Goal: Task Accomplishment & Management: Use online tool/utility

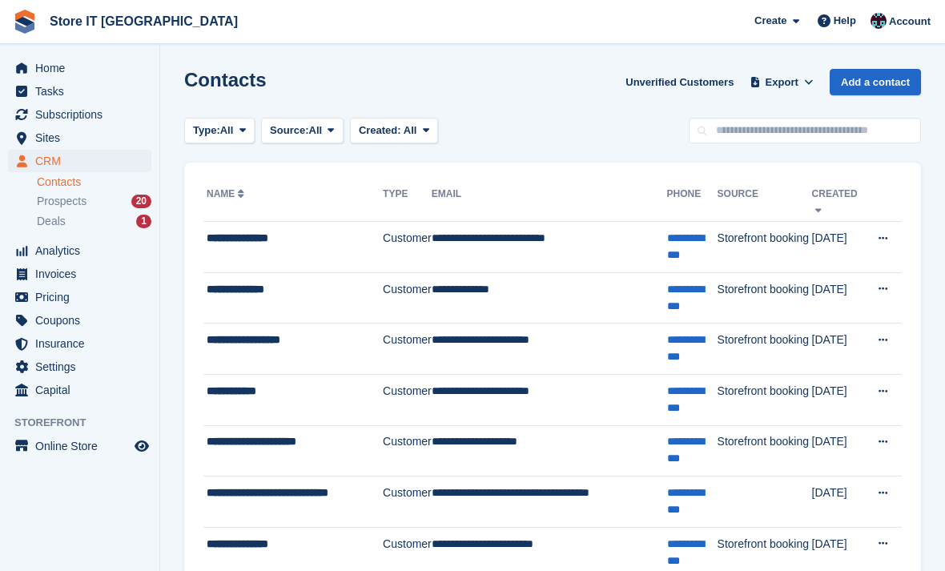
click at [554, 248] on td "**********" at bounding box center [549, 247] width 235 height 51
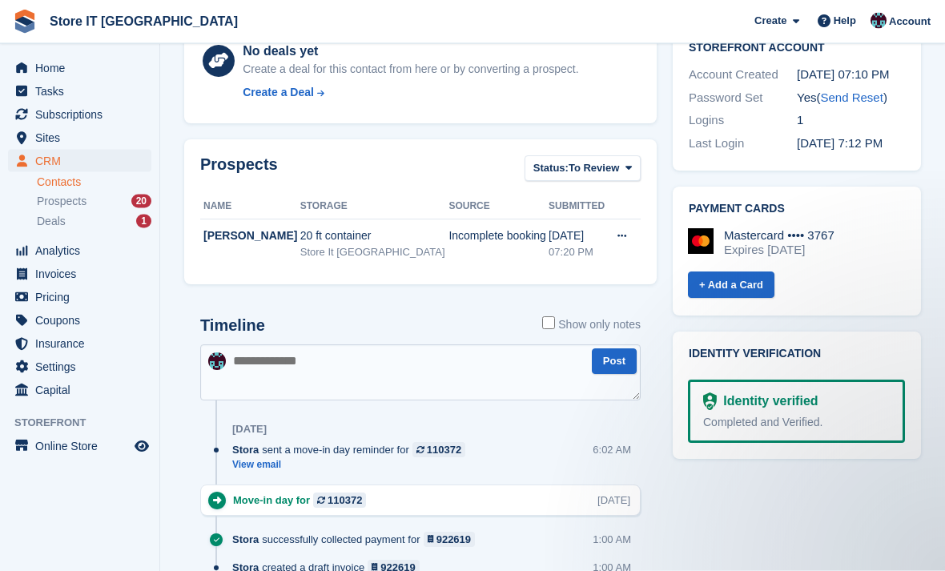
scroll to position [569, 0]
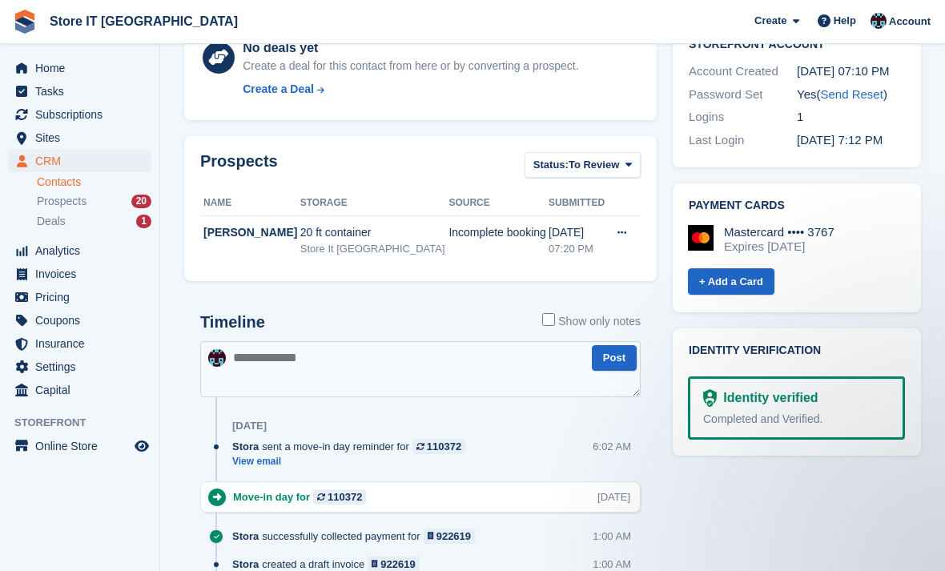
click at [258, 455] on link "View email" at bounding box center [352, 462] width 241 height 14
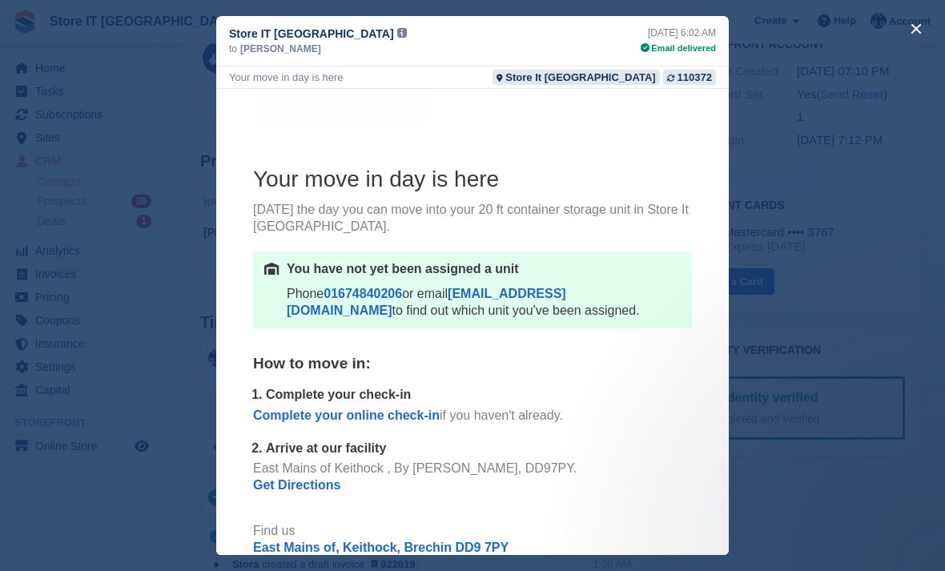
scroll to position [153, 0]
click at [776, 154] on div "close" at bounding box center [472, 285] width 945 height 571
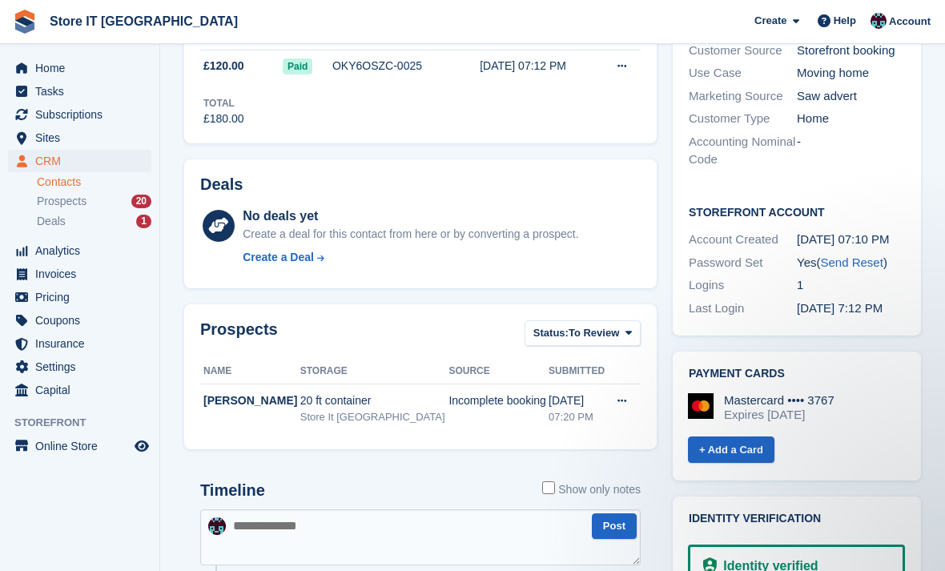
scroll to position [0, 0]
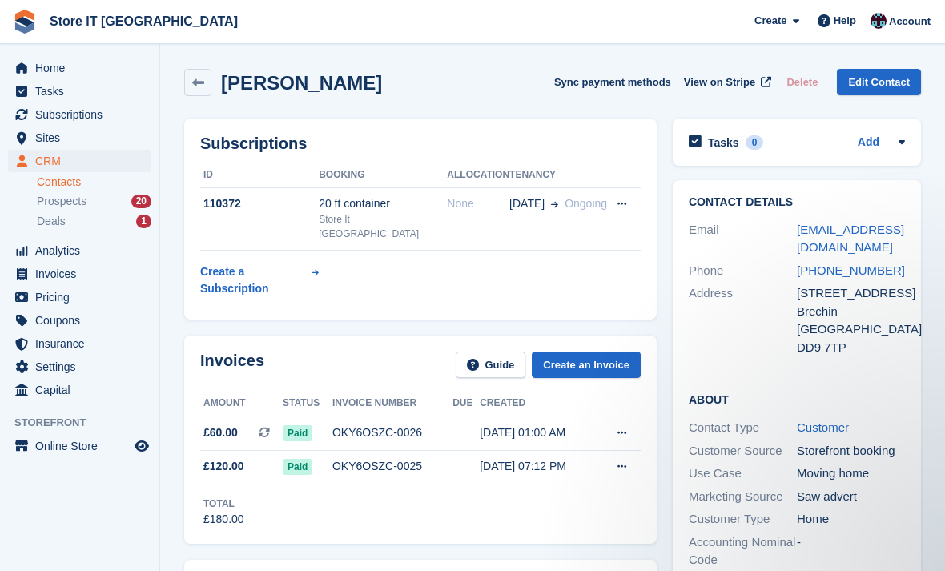
click at [593, 202] on span "Ongoing" at bounding box center [586, 203] width 42 height 13
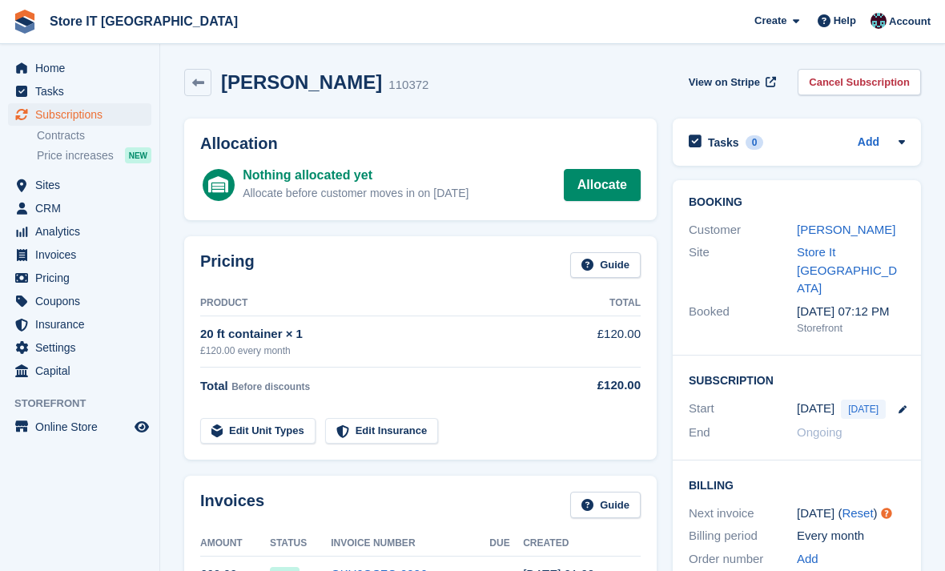
click at [614, 187] on link "Allocate" at bounding box center [602, 185] width 77 height 32
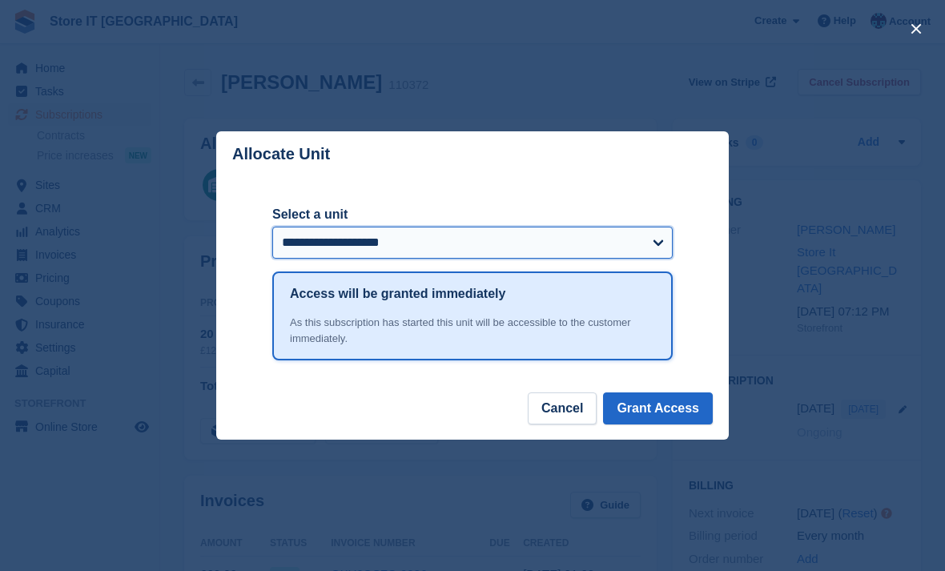
click at [657, 246] on select "**********" at bounding box center [472, 243] width 400 height 32
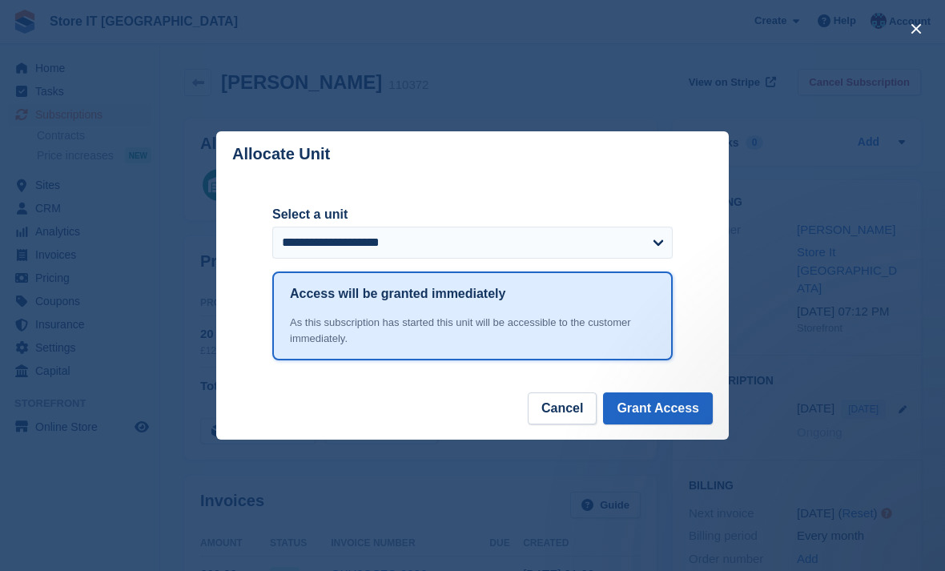
click at [668, 398] on button "Grant Access" at bounding box center [658, 408] width 110 height 32
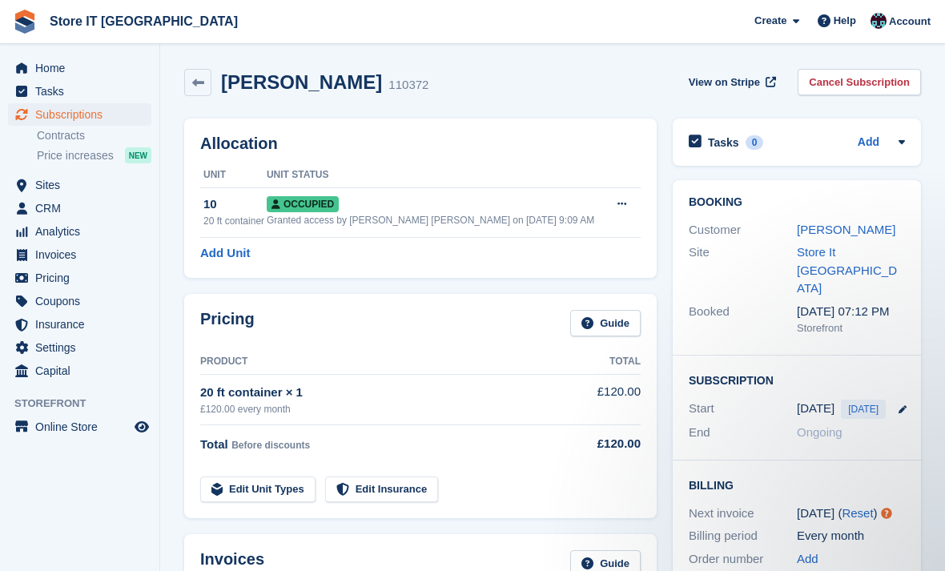
click at [852, 228] on link "[PERSON_NAME]" at bounding box center [846, 230] width 99 height 14
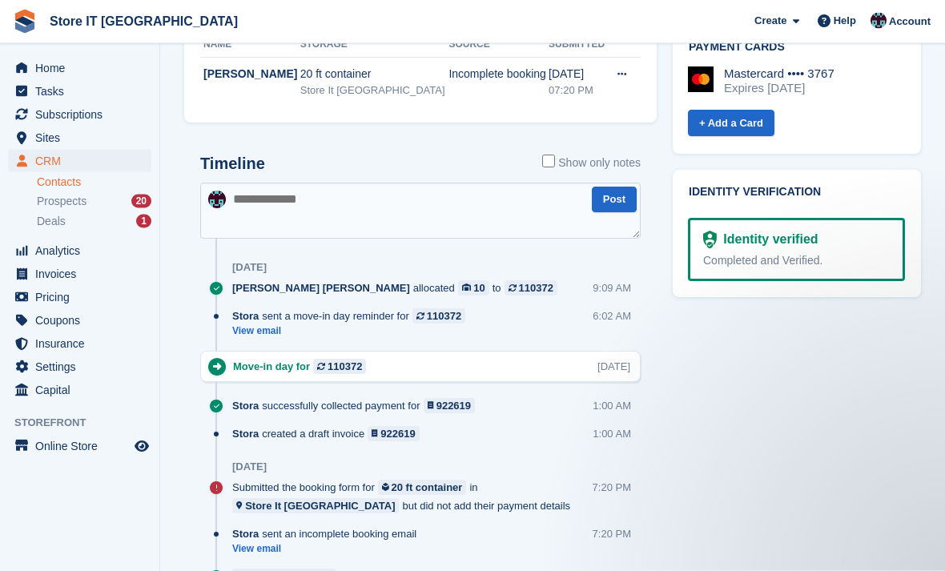
scroll to position [727, 0]
click at [268, 324] on link "View email" at bounding box center [352, 331] width 241 height 14
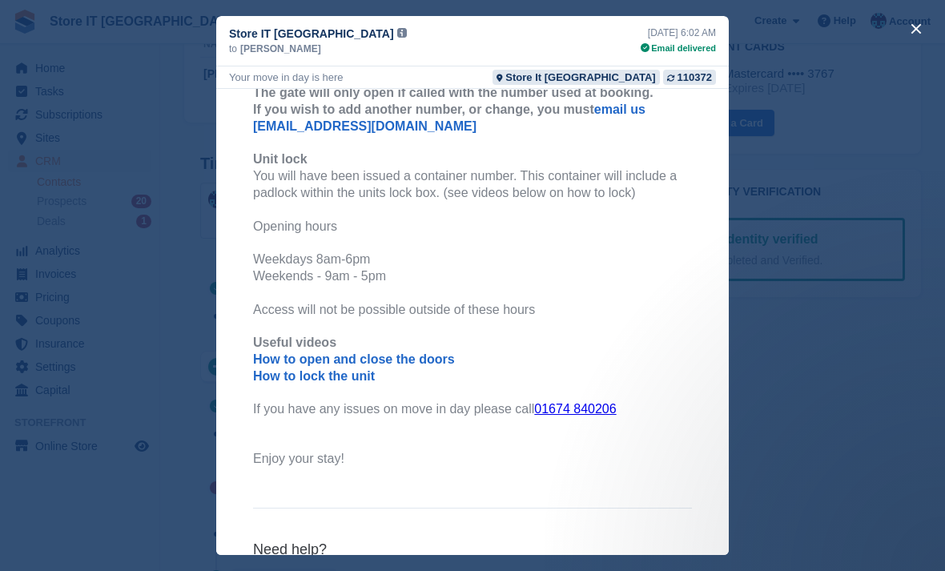
scroll to position [930, 0]
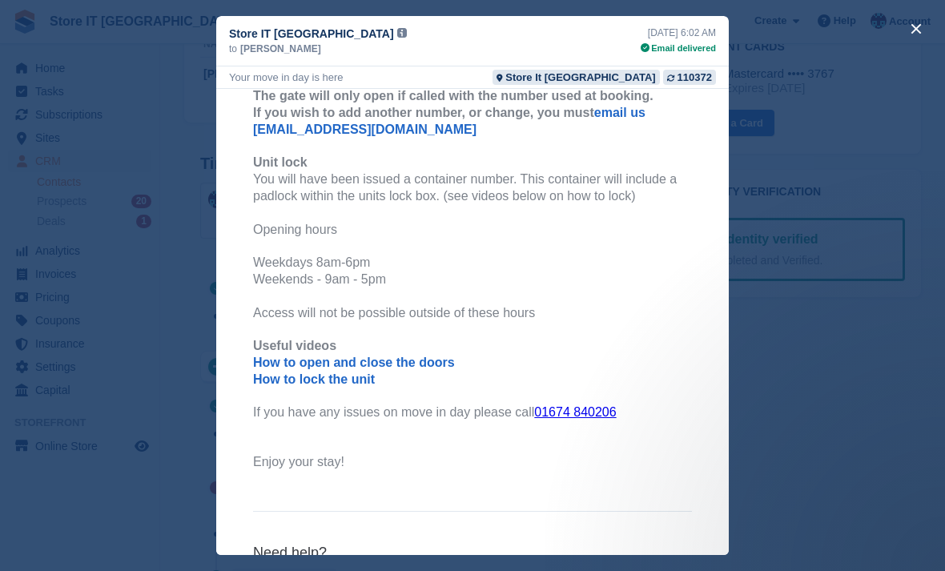
click at [803, 301] on div "close" at bounding box center [472, 285] width 945 height 571
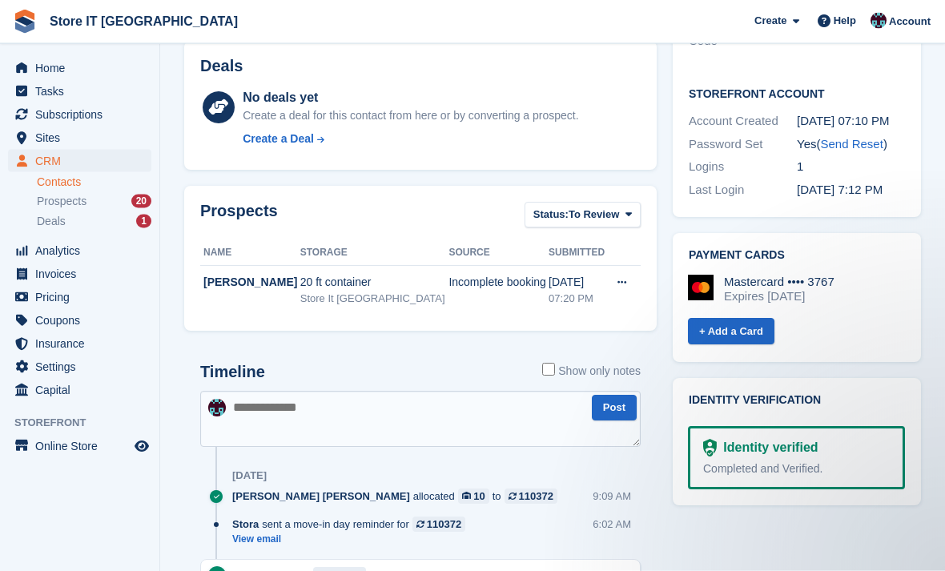
scroll to position [506, 0]
